Goal: Find contact information: Obtain details needed to contact an individual or organization

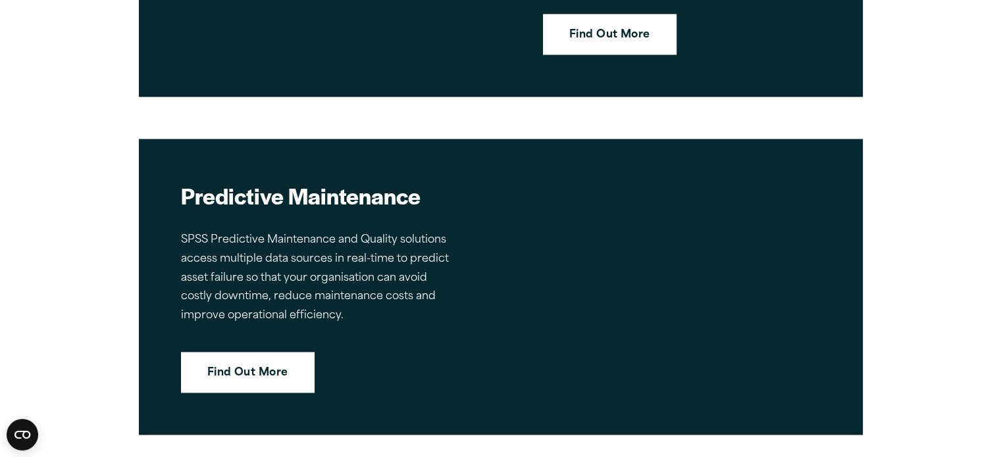
scroll to position [2237, 0]
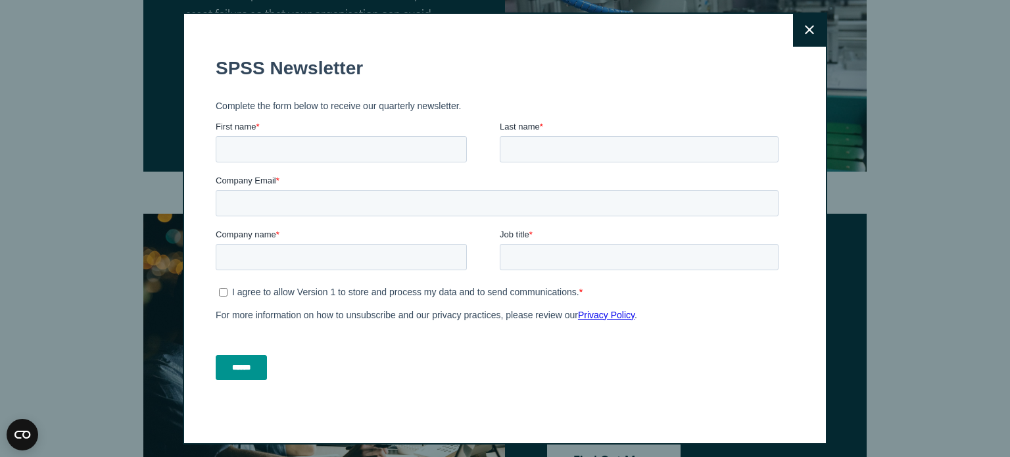
click at [807, 30] on icon at bounding box center [809, 30] width 9 height 10
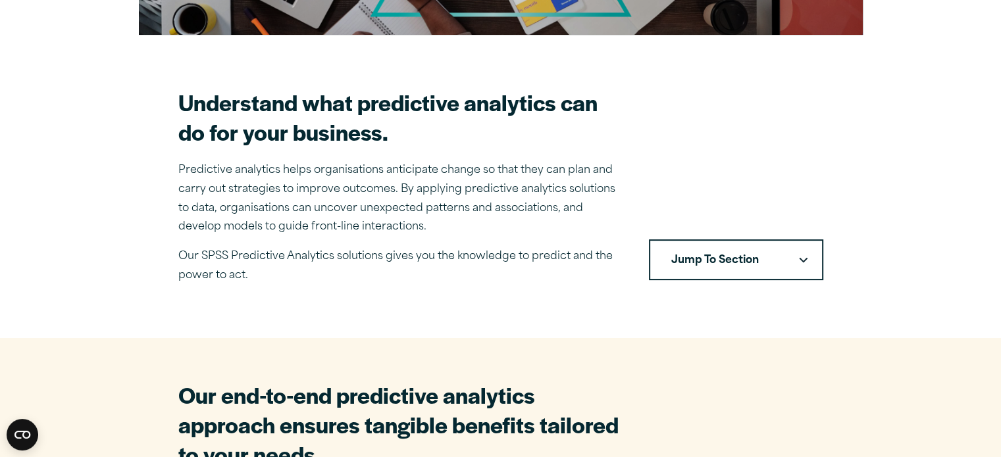
scroll to position [0, 0]
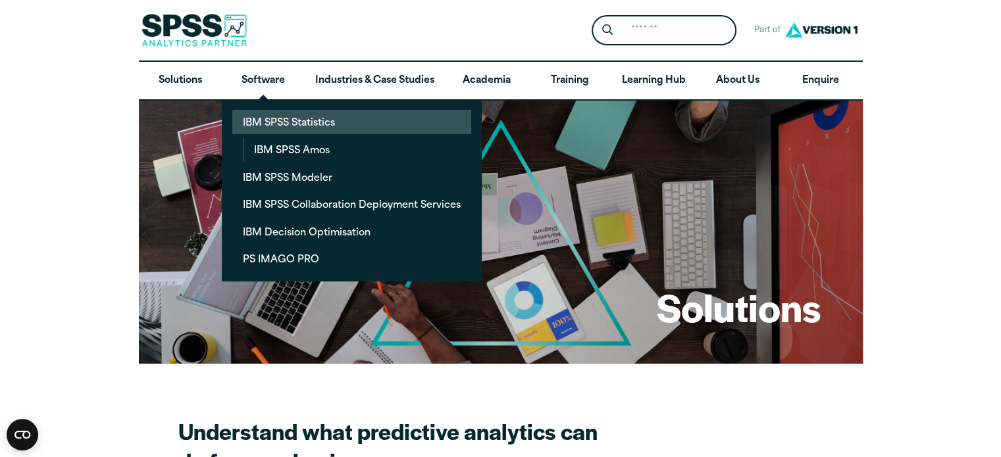
click at [328, 120] on link "IBM SPSS Statistics" at bounding box center [351, 122] width 239 height 24
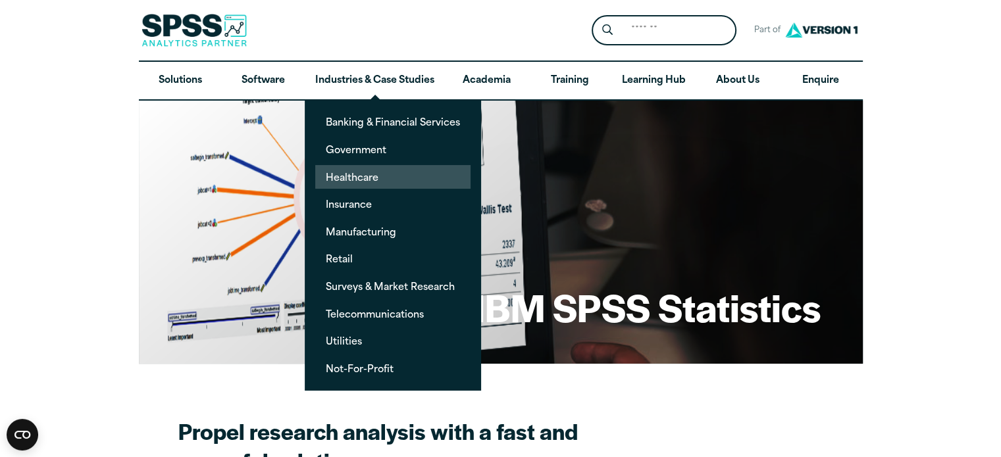
click at [367, 178] on link "Healthcare" at bounding box center [392, 177] width 155 height 24
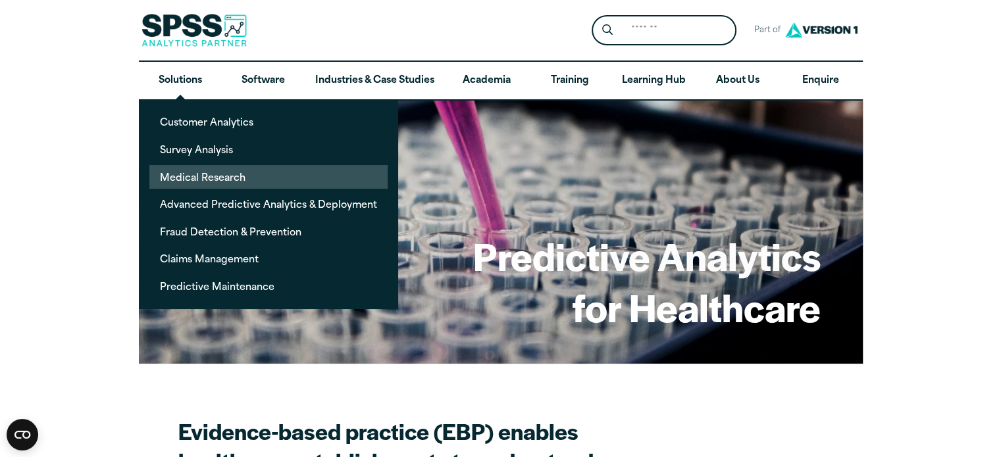
click at [202, 176] on link "Medical Research" at bounding box center [268, 177] width 238 height 24
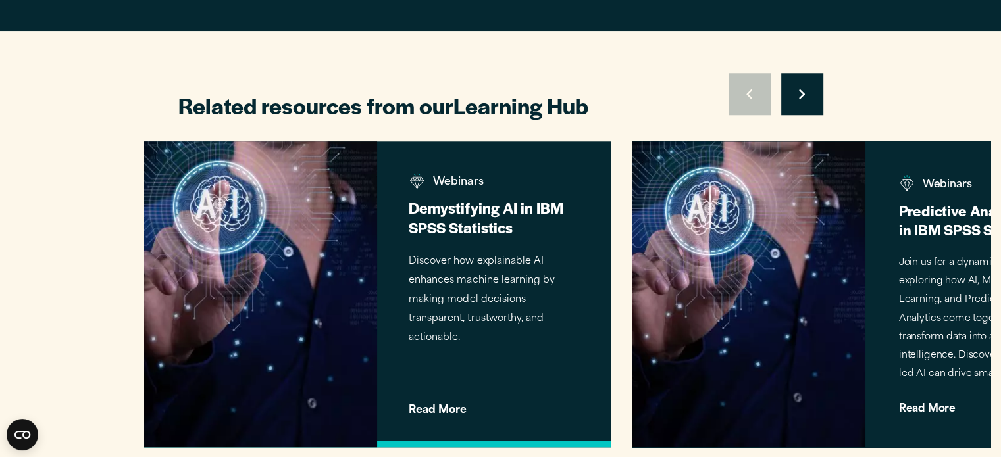
scroll to position [1250, 0]
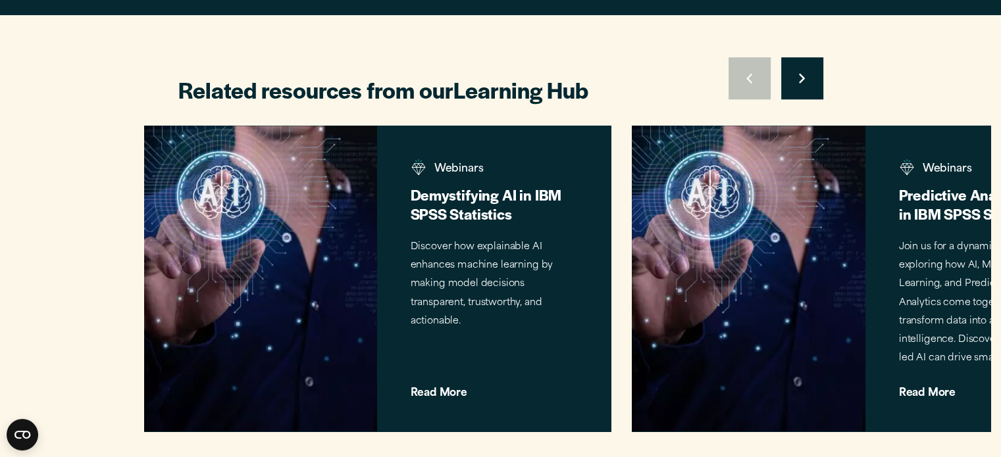
click at [802, 81] on icon "Right pointing chevron" at bounding box center [802, 78] width 6 height 11
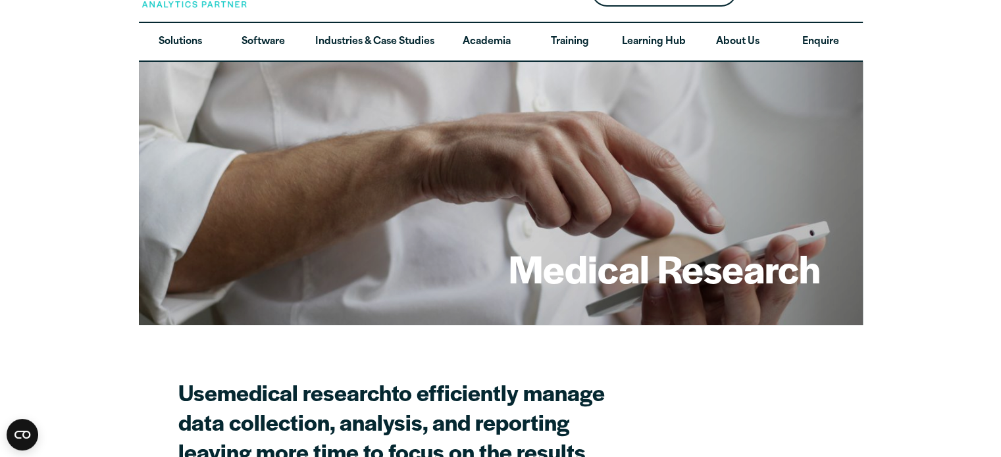
scroll to position [0, 0]
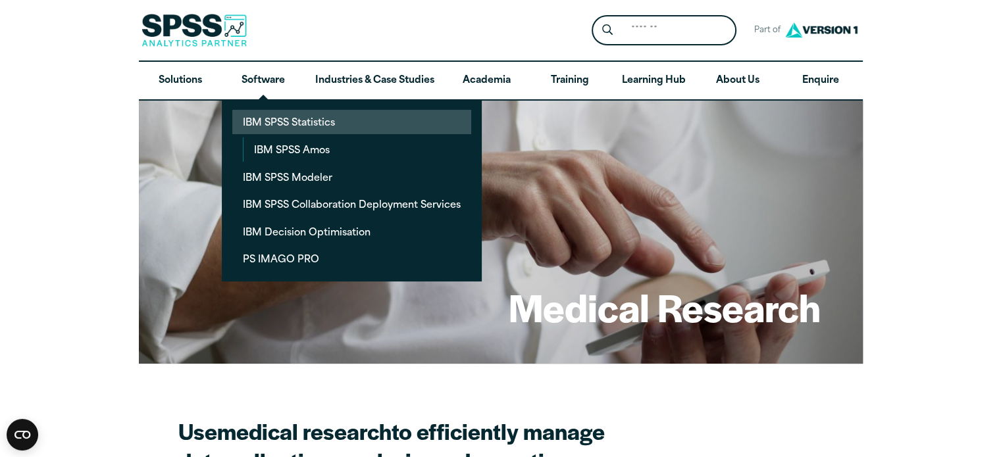
click at [289, 118] on link "IBM SPSS Statistics" at bounding box center [351, 122] width 239 height 24
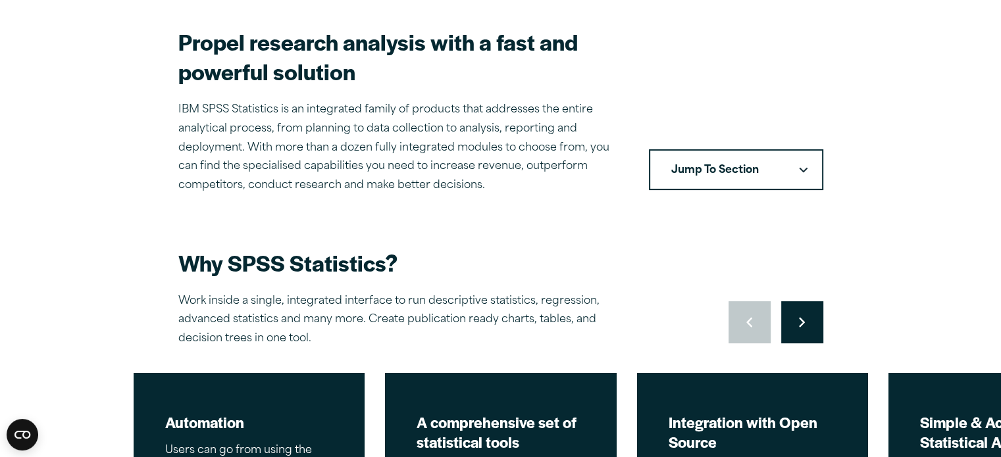
scroll to position [460, 0]
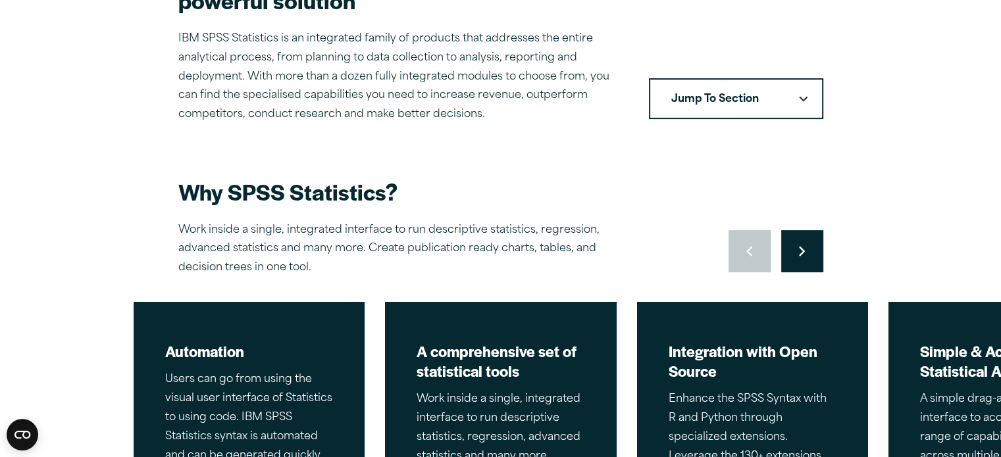
click at [805, 103] on button "Jump To Section" at bounding box center [736, 98] width 174 height 41
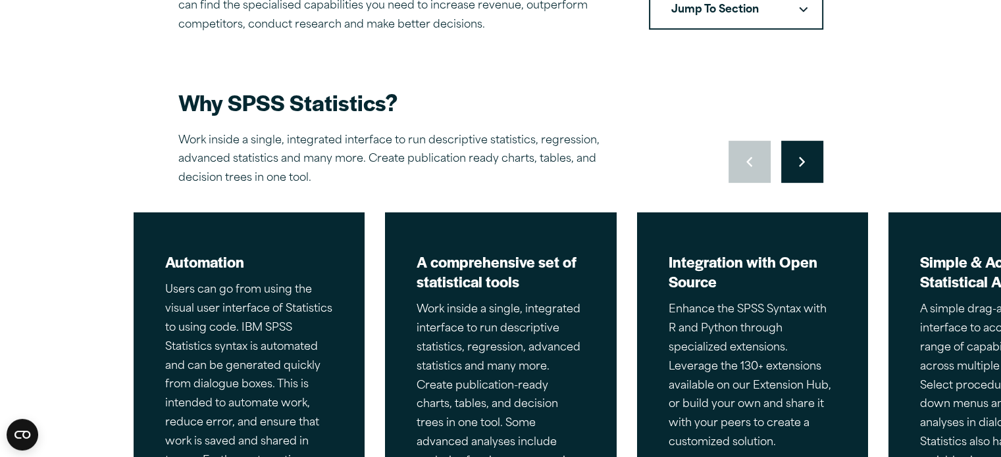
scroll to position [526, 0]
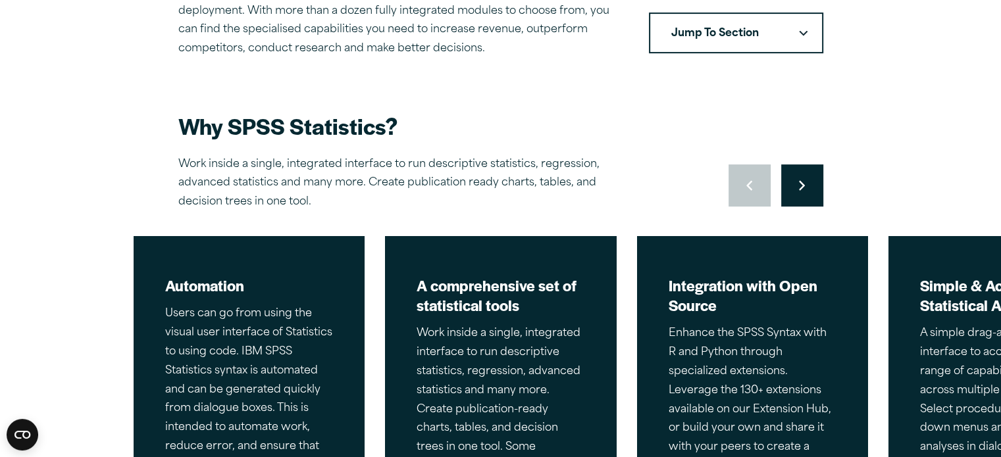
click at [805, 182] on button "Move to next slide" at bounding box center [802, 185] width 42 height 42
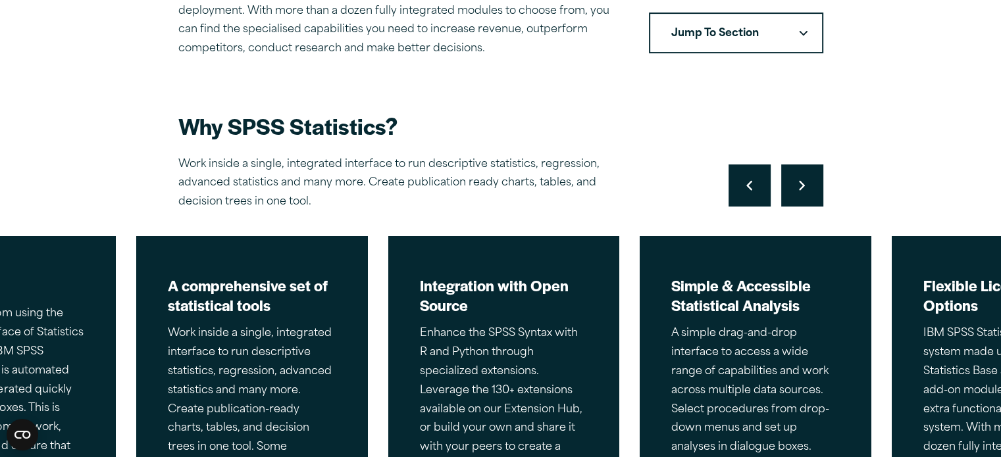
click at [807, 189] on button "Move to next slide" at bounding box center [802, 185] width 42 height 42
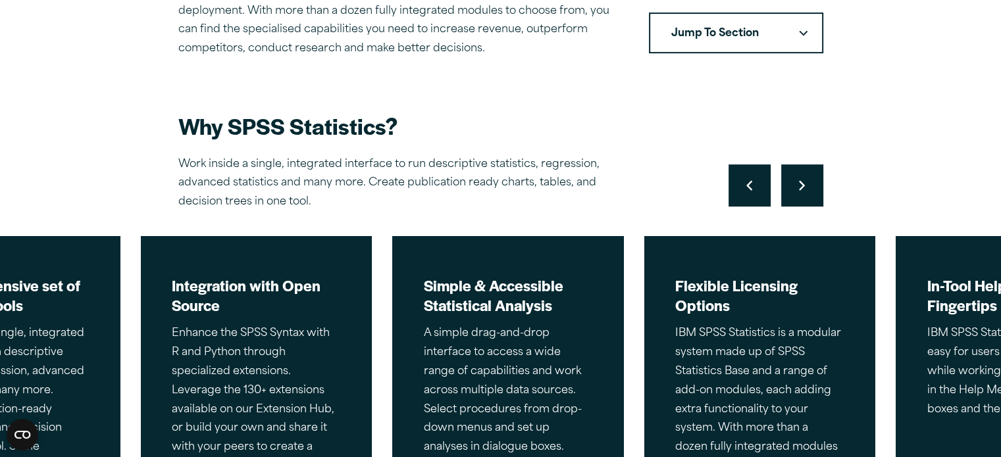
click at [807, 189] on button "Move to next slide" at bounding box center [802, 185] width 42 height 42
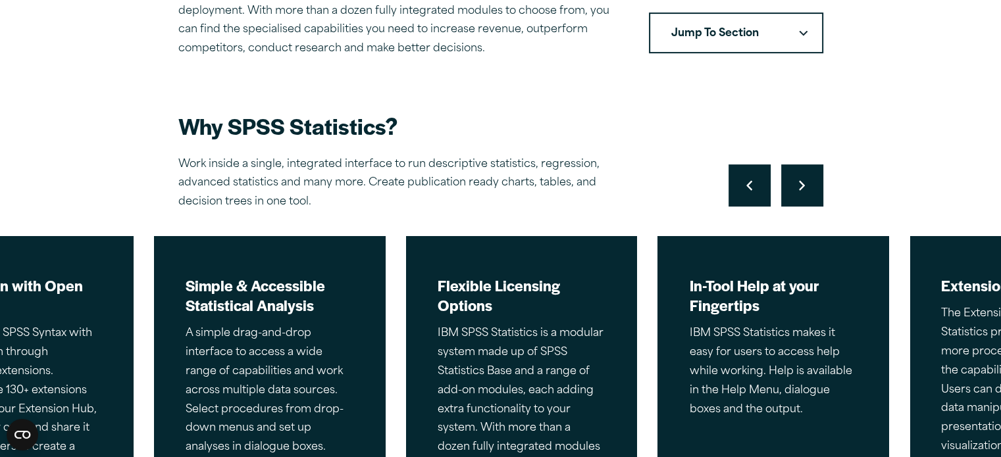
click at [807, 189] on button "Move to next slide" at bounding box center [802, 185] width 42 height 42
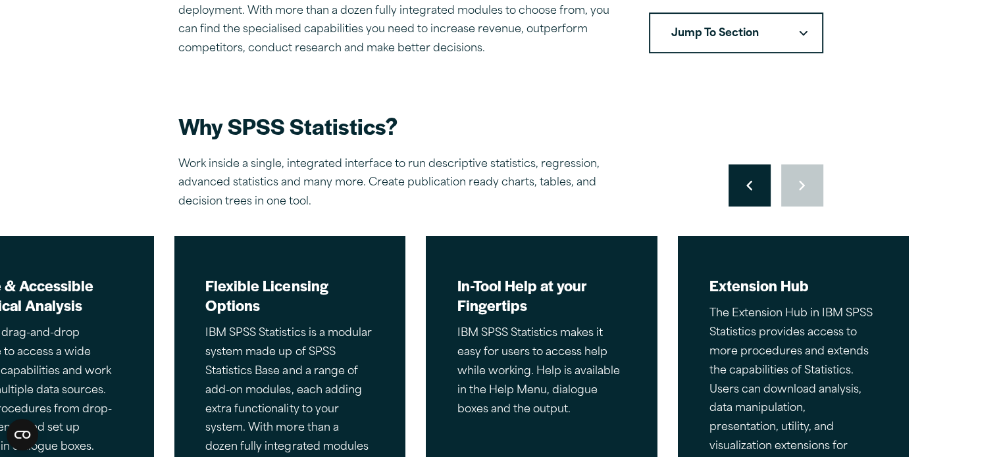
scroll to position [658, 0]
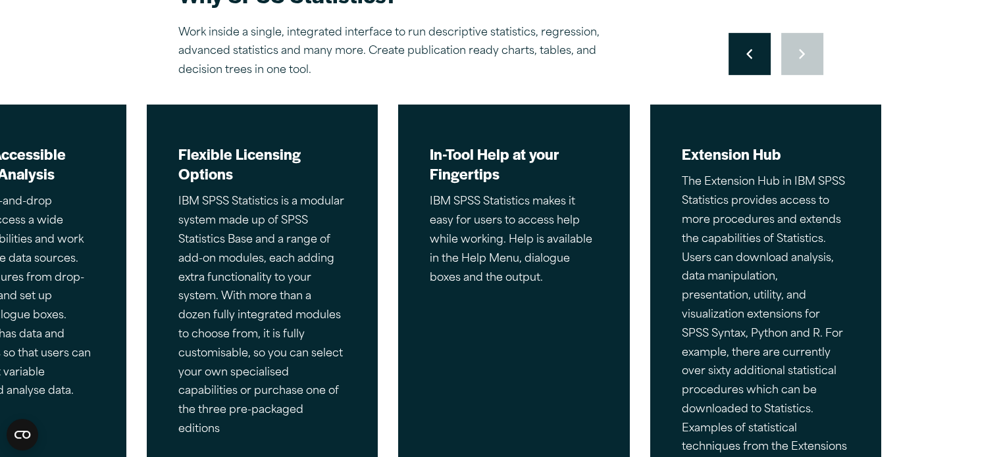
click at [808, 57] on div "Move to previous slide Move to next slide" at bounding box center [775, 54] width 95 height 42
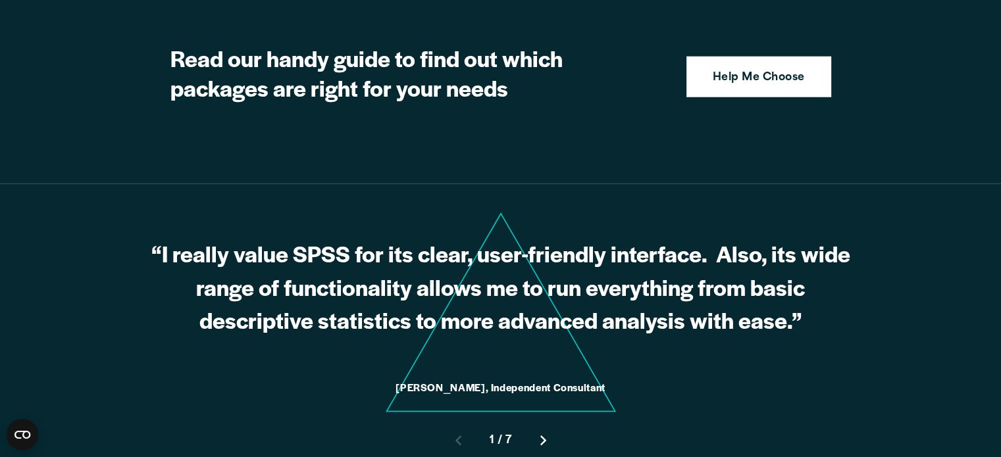
scroll to position [3355, 0]
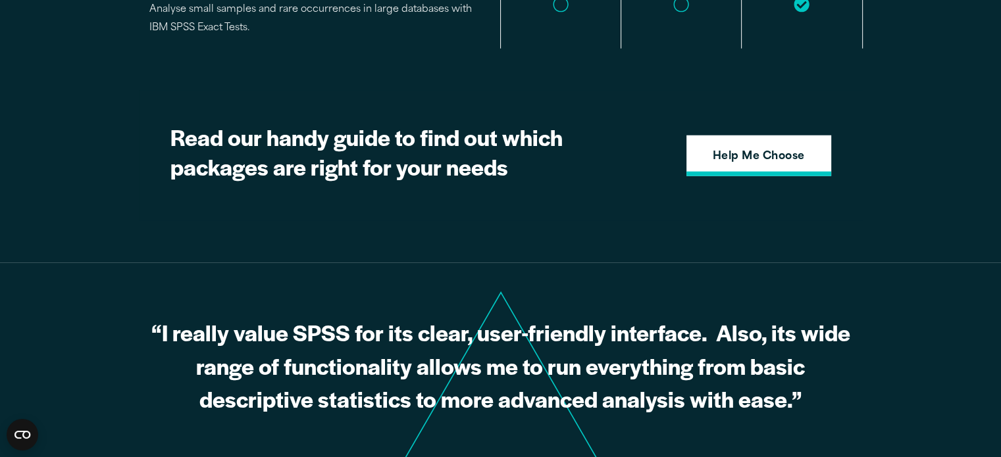
click at [734, 149] on strong "Help Me Choose" at bounding box center [758, 157] width 92 height 17
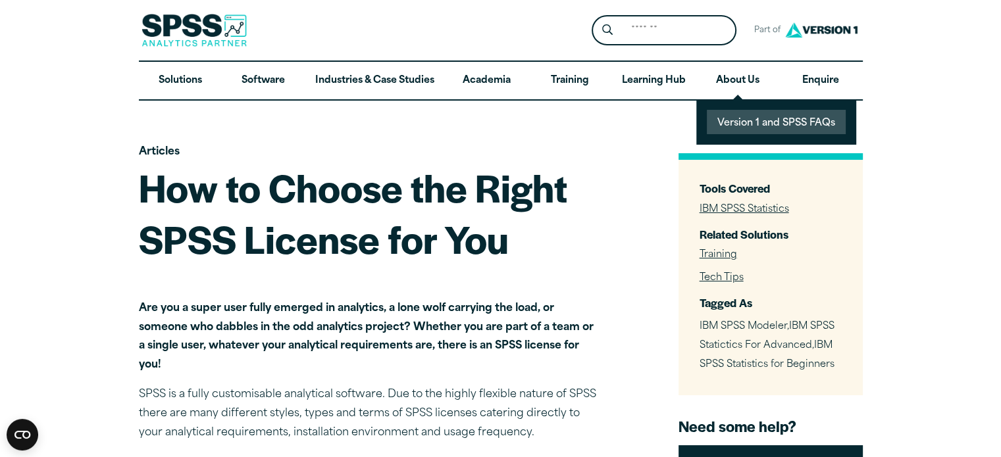
click at [737, 122] on link "Version 1 and SPSS FAQs" at bounding box center [776, 122] width 139 height 24
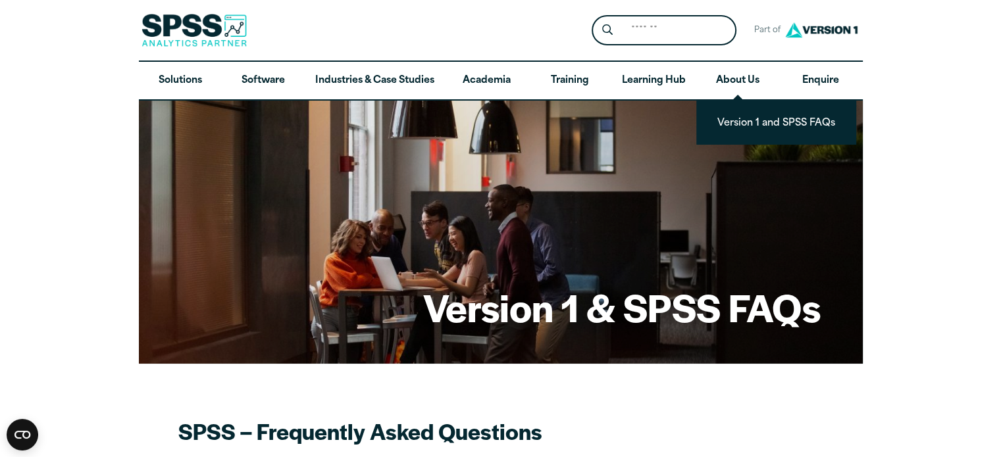
click at [828, 28] on img at bounding box center [821, 30] width 79 height 24
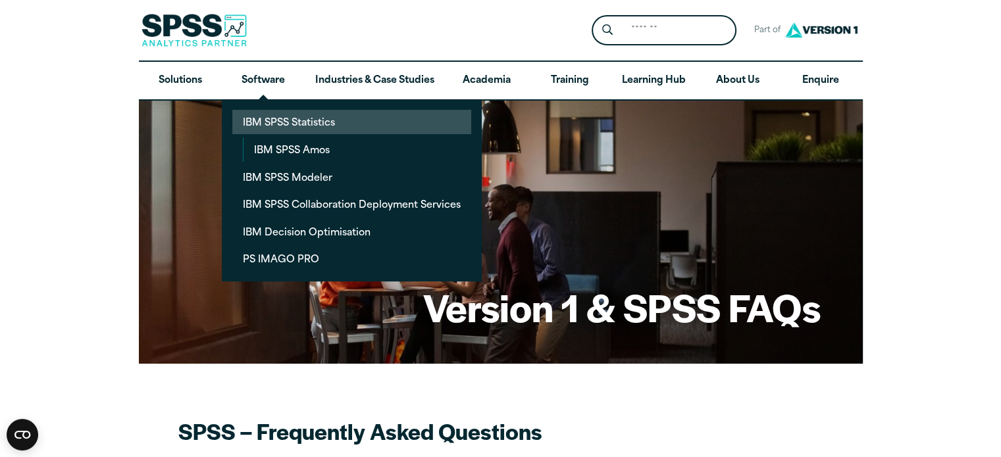
click at [264, 126] on link "IBM SPSS Statistics" at bounding box center [351, 122] width 239 height 24
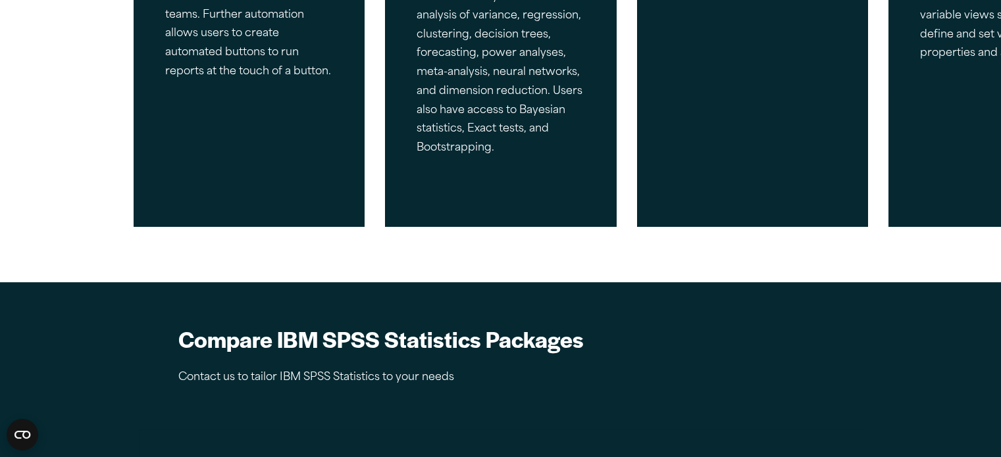
scroll to position [1184, 0]
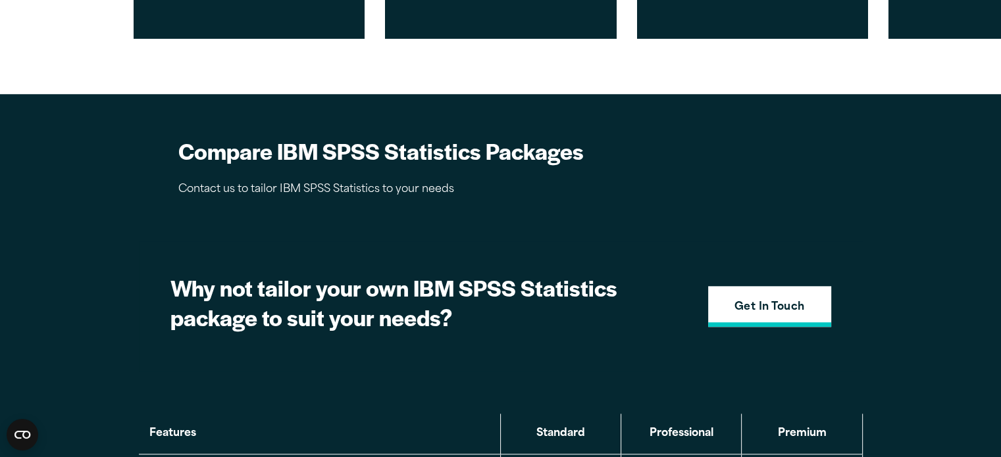
click at [751, 308] on strong "Get In Touch" at bounding box center [769, 307] width 70 height 17
